Goal: Information Seeking & Learning: Learn about a topic

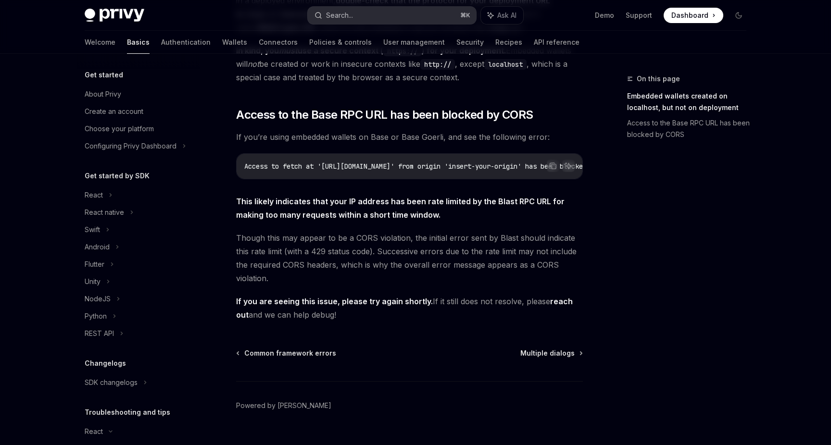
scroll to position [229, 0]
click at [403, 14] on button "Search... ⌘ K" at bounding box center [392, 15] width 168 height 17
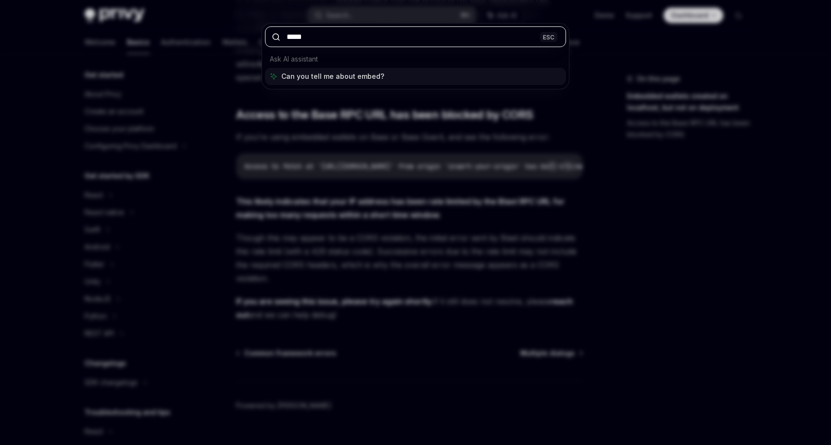
type input "******"
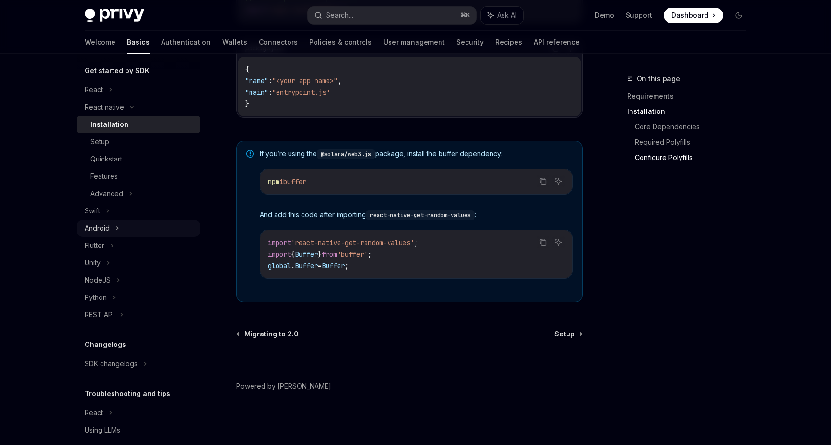
scroll to position [104, 0]
click at [118, 175] on div "Features" at bounding box center [142, 178] width 104 height 12
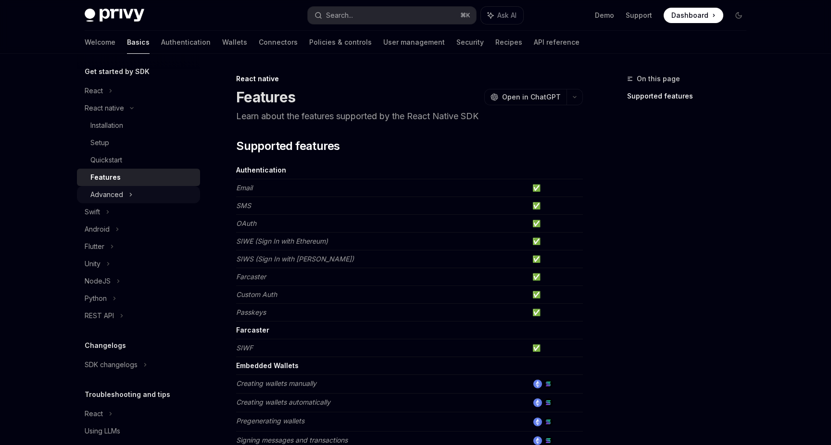
click at [118, 192] on div "Advanced" at bounding box center [106, 195] width 33 height 12
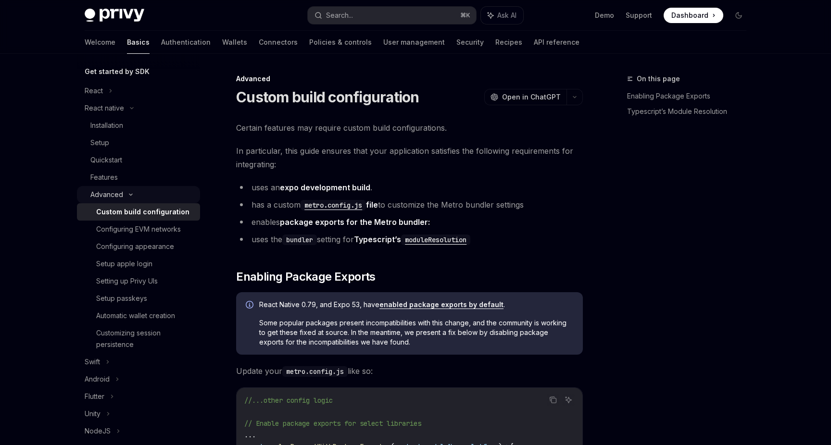
type textarea "*"
click at [365, 22] on button "Search... ⌘ K" at bounding box center [392, 15] width 168 height 17
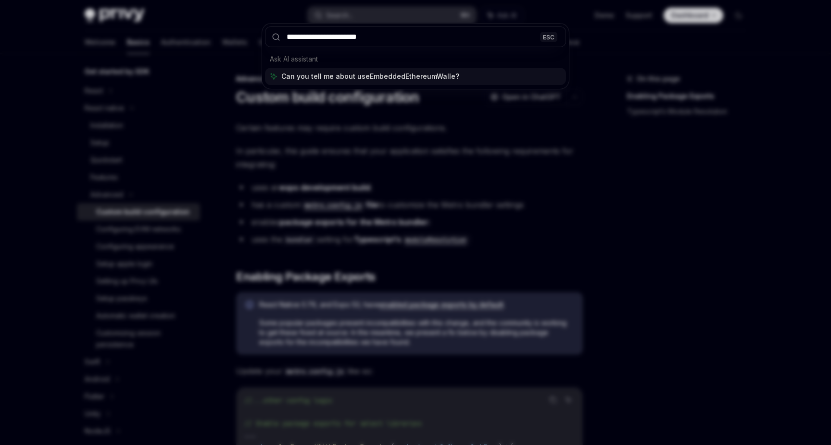
type input "**********"
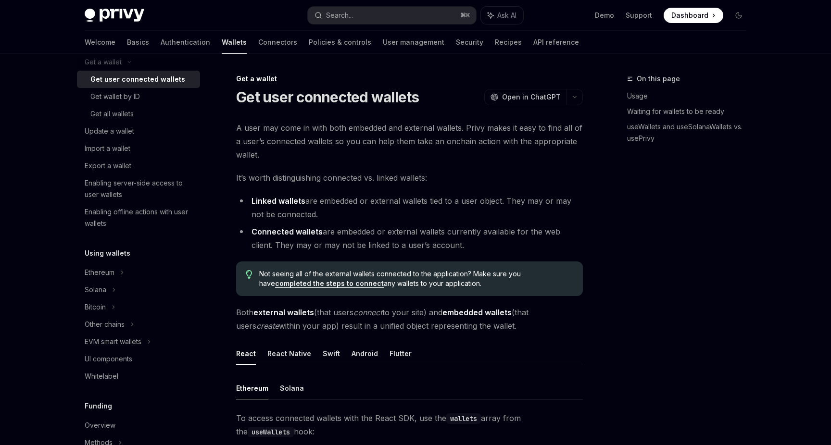
type textarea "*"
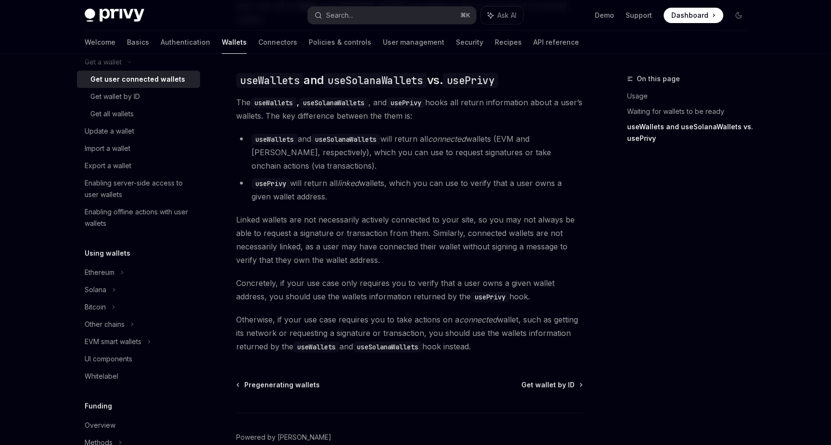
scroll to position [850, 0]
